Goal: Understand site structure: Understand site structure

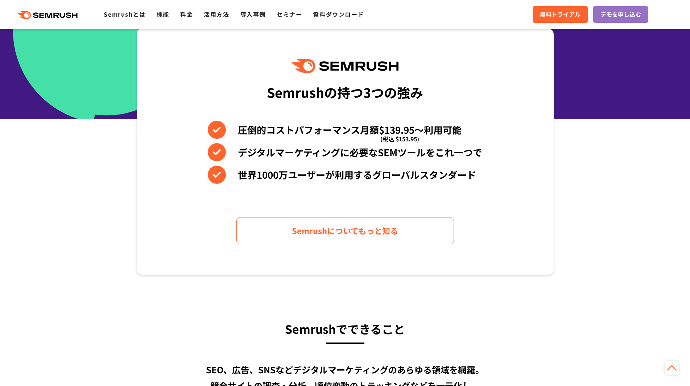
scroll to position [444, 0]
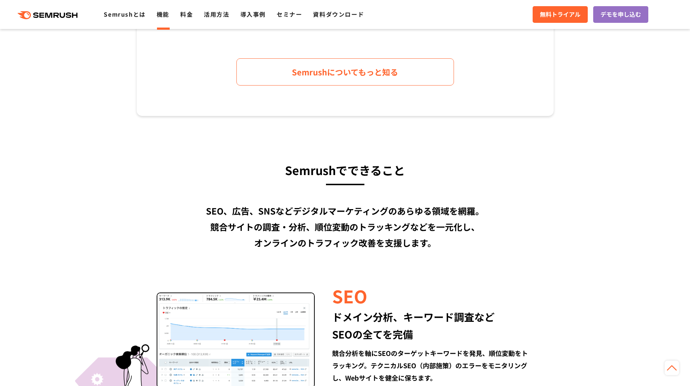
click at [164, 16] on link "機能" at bounding box center [163, 14] width 13 height 9
